Goal: Navigation & Orientation: Understand site structure

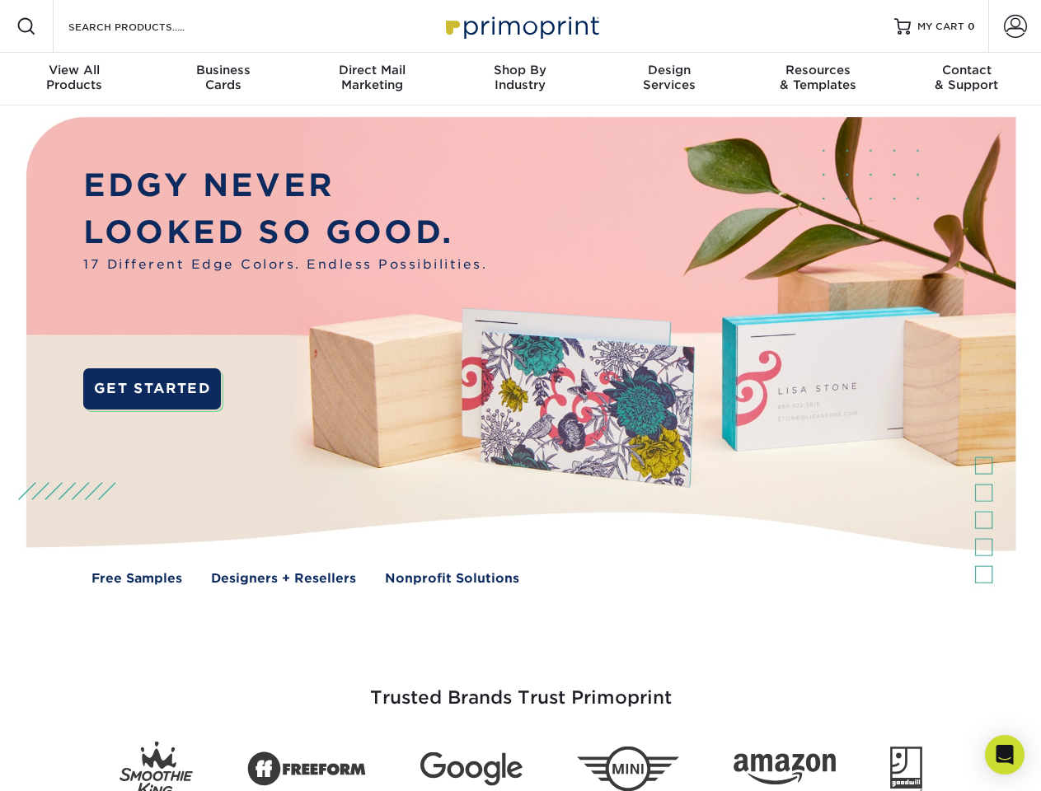
click at [520, 396] on img at bounding box center [520, 363] width 1030 height 515
click at [26, 26] on span at bounding box center [26, 26] width 20 height 20
click at [1015, 26] on span at bounding box center [1015, 26] width 23 height 23
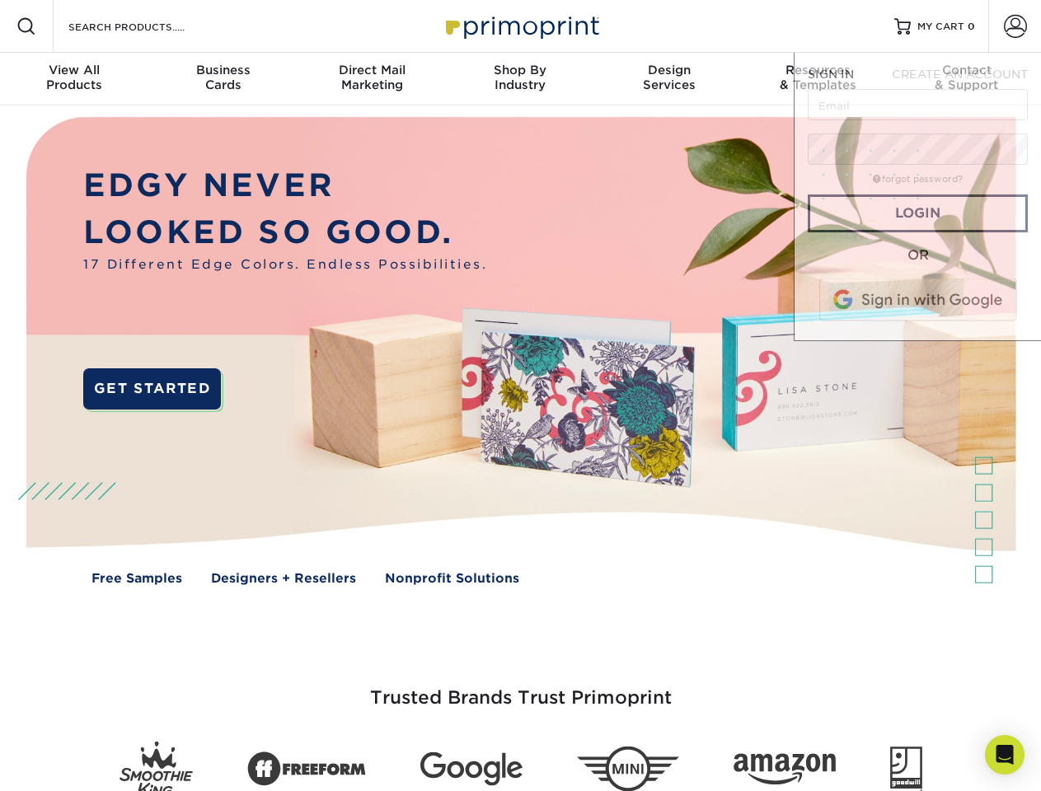
click at [74, 79] on div "View All Products" at bounding box center [74, 78] width 148 height 30
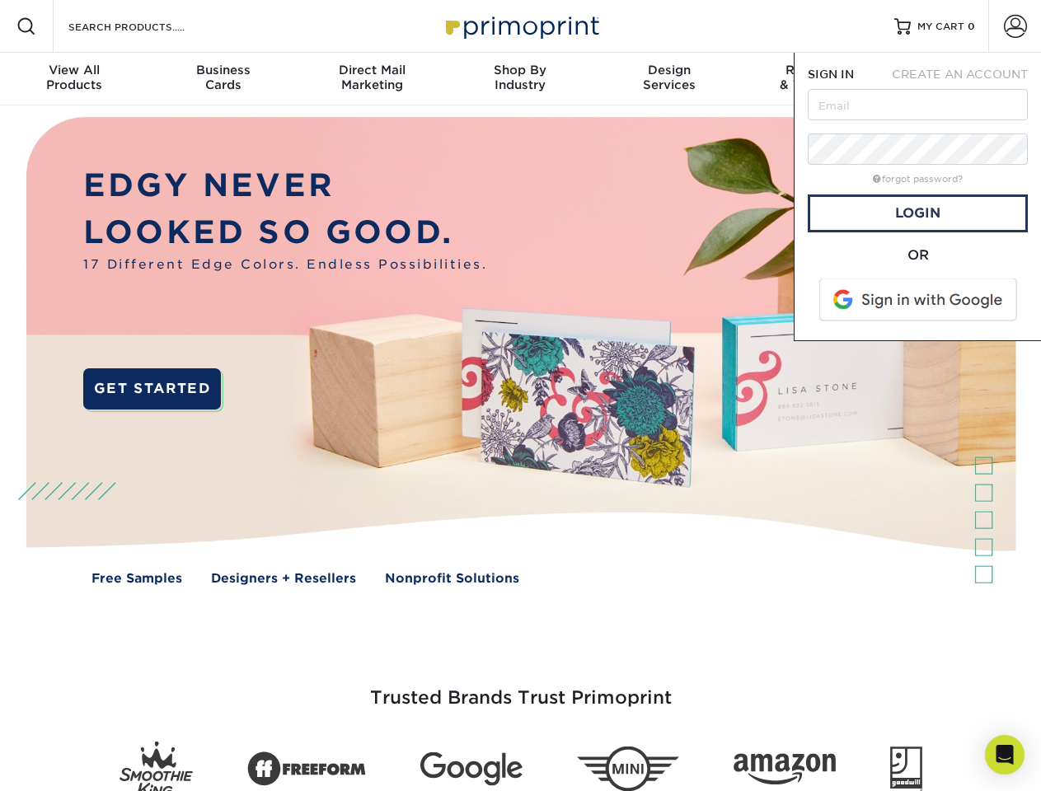
click at [223, 79] on div "Business Cards" at bounding box center [222, 78] width 148 height 30
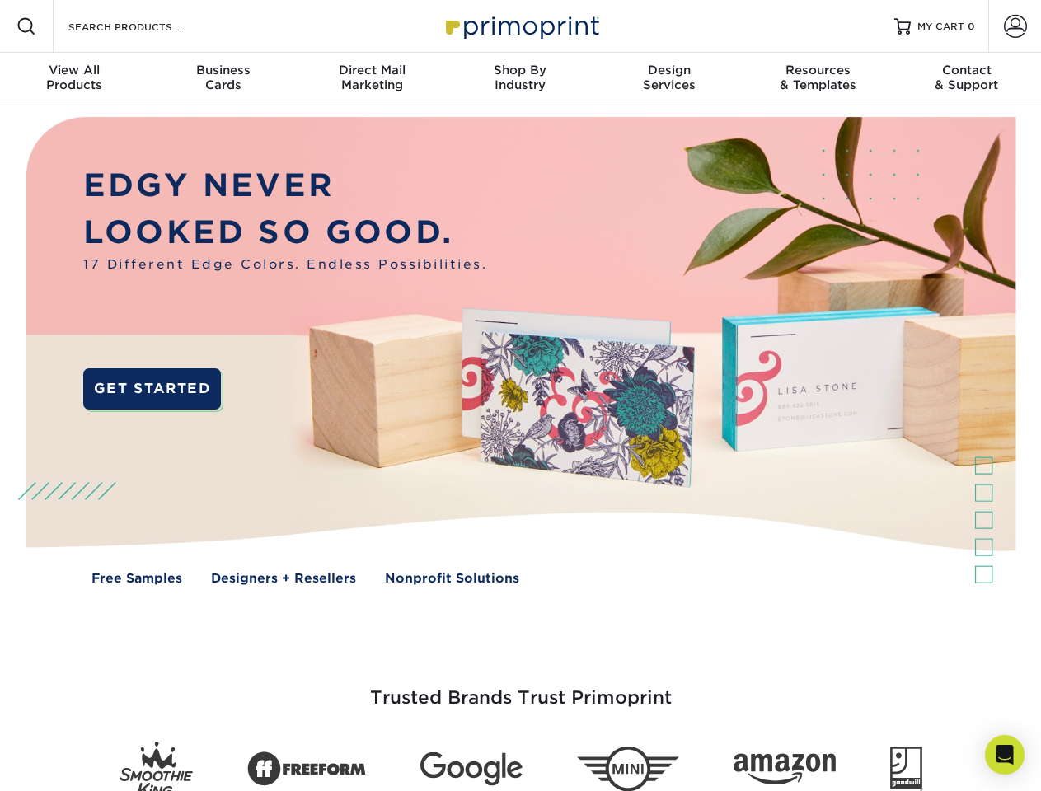
click at [372, 79] on div "Direct Mail Marketing" at bounding box center [372, 78] width 148 height 30
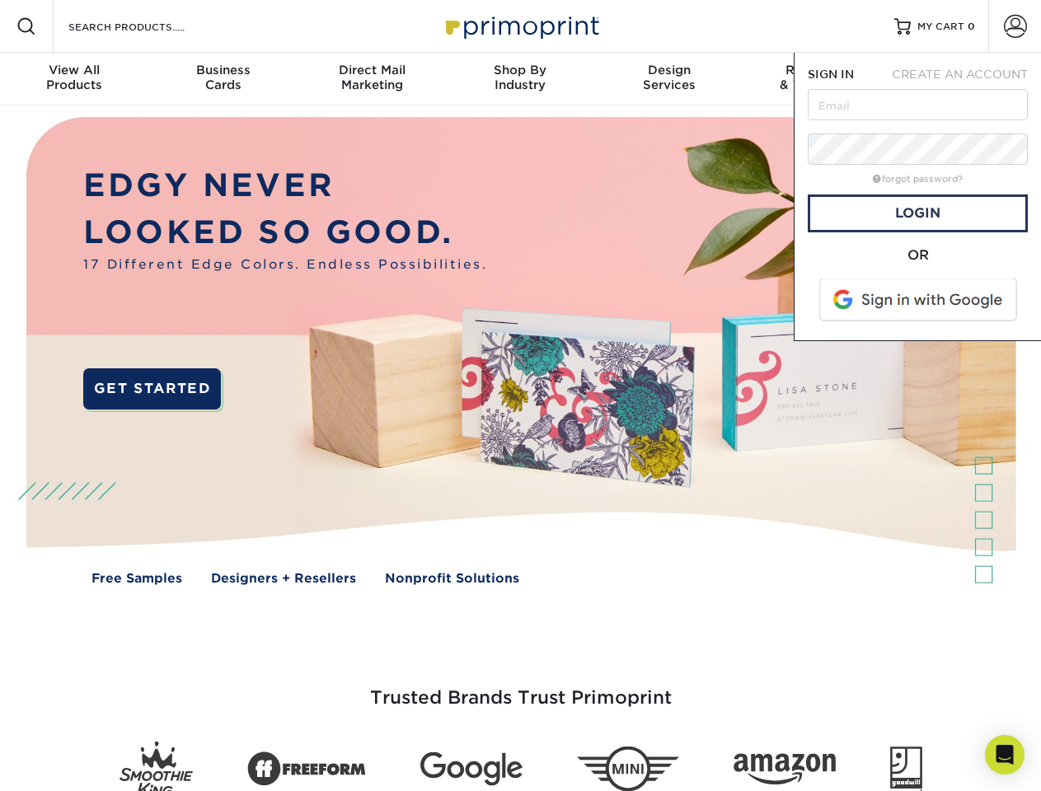
click at [520, 79] on div "Shop By Industry" at bounding box center [520, 78] width 148 height 30
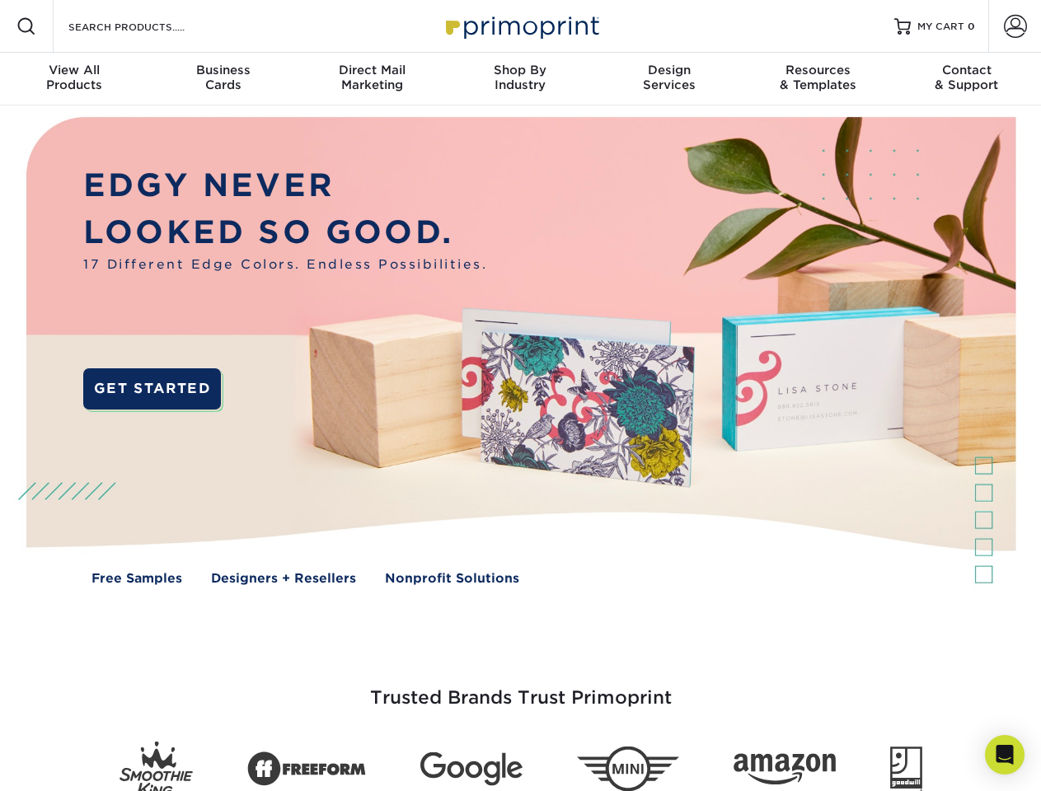
click at [669, 79] on div "Design Services" at bounding box center [669, 78] width 148 height 30
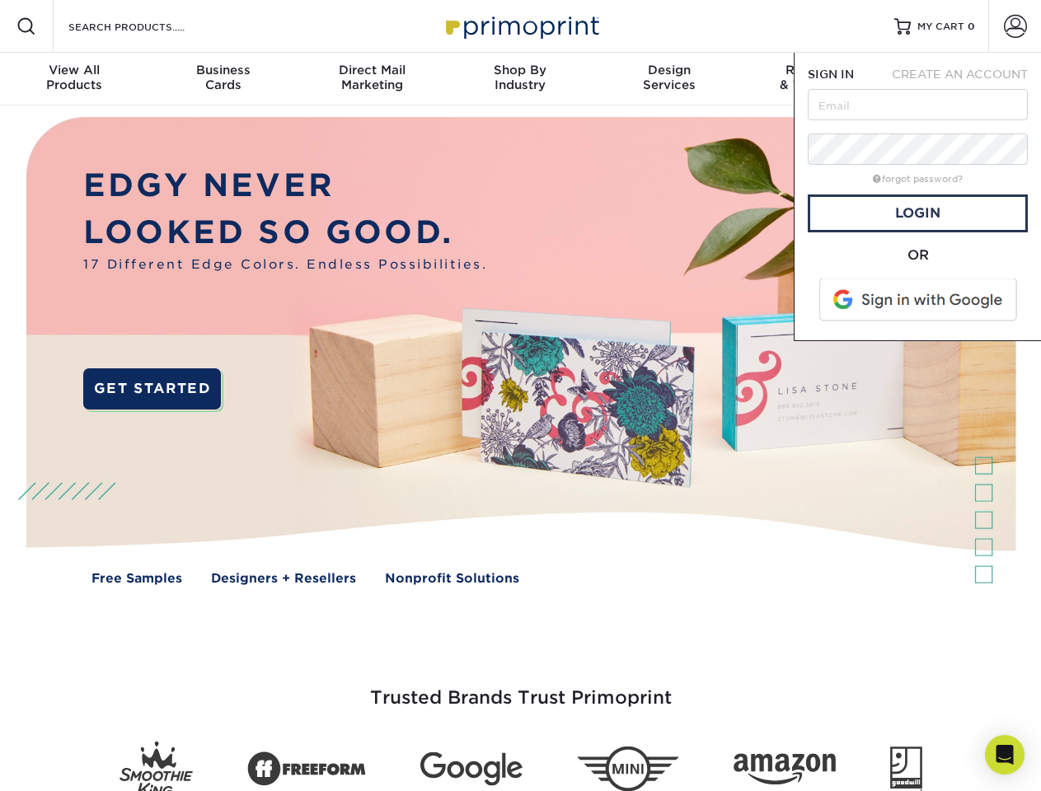
click at [818, 79] on span "SIGN IN" at bounding box center [831, 74] width 46 height 13
click at [967, 79] on div "Contact & Support" at bounding box center [967, 78] width 148 height 30
